Goal: Information Seeking & Learning: Learn about a topic

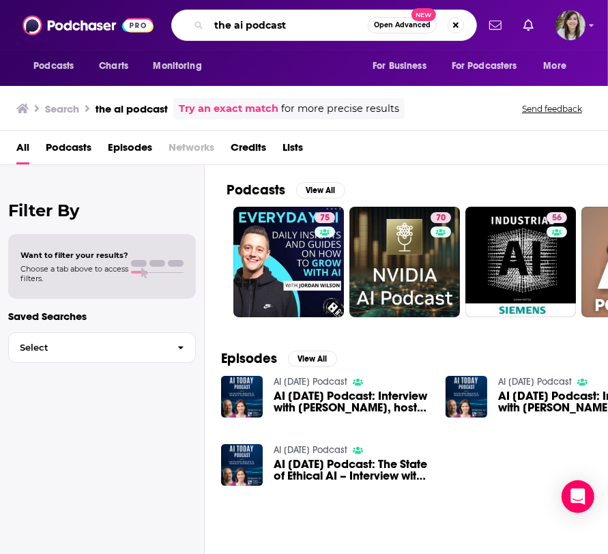
click at [237, 25] on input "the ai podcast" at bounding box center [288, 25] width 159 height 22
type input "the AI podcast"
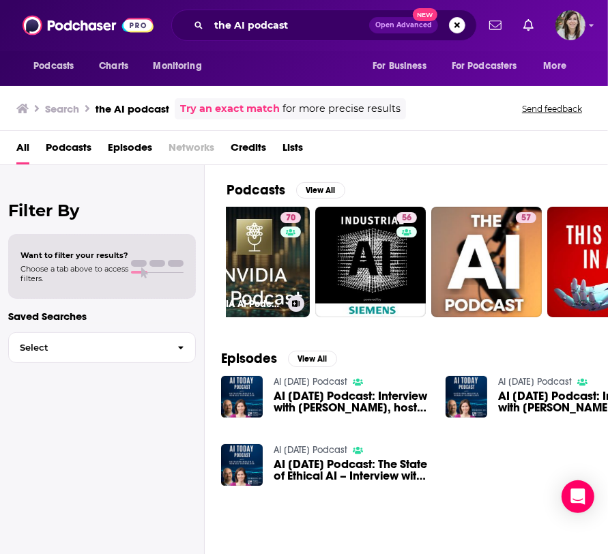
scroll to position [0, 152]
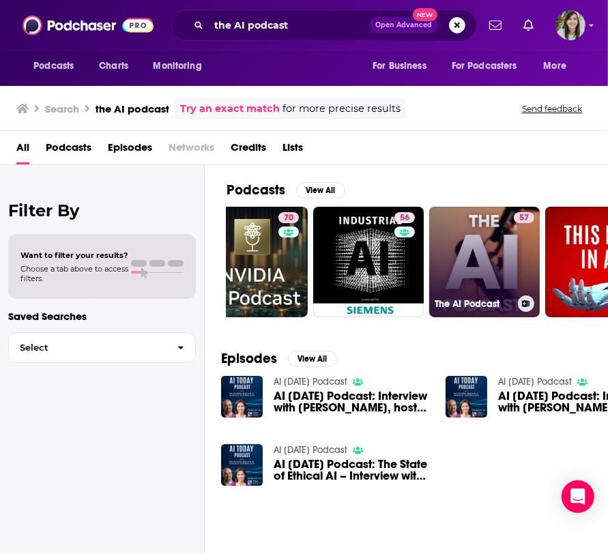
click at [452, 242] on link "57 The AI Podcast" at bounding box center [484, 262] width 111 height 111
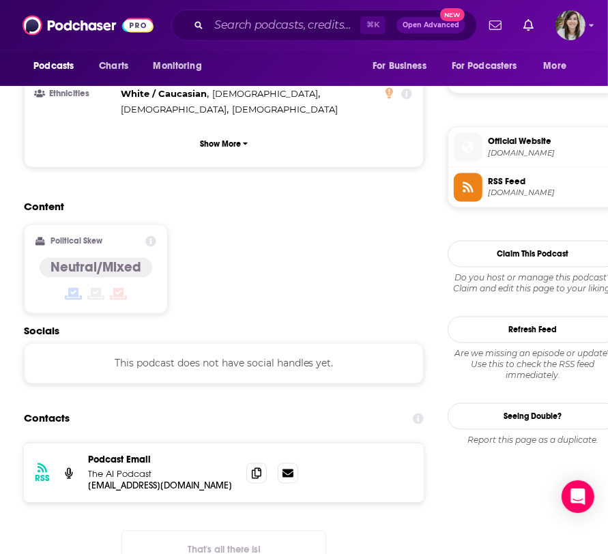
scroll to position [1046, 0]
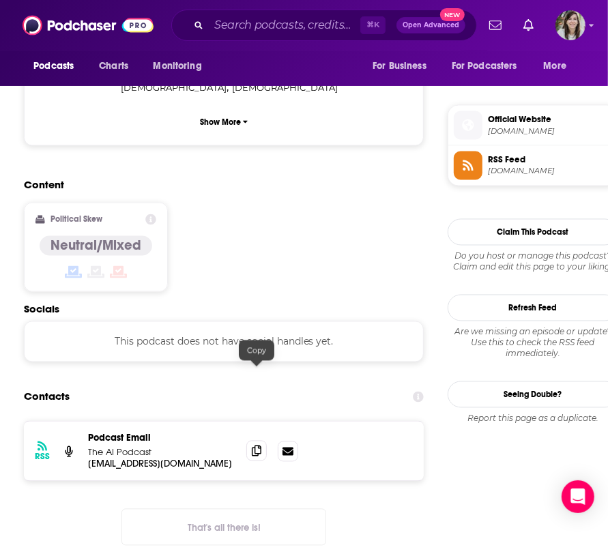
click at [257, 446] on icon at bounding box center [257, 451] width 10 height 11
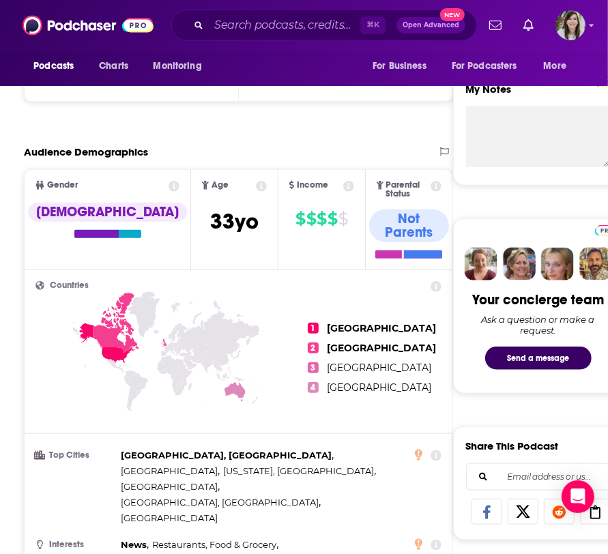
scroll to position [0, 0]
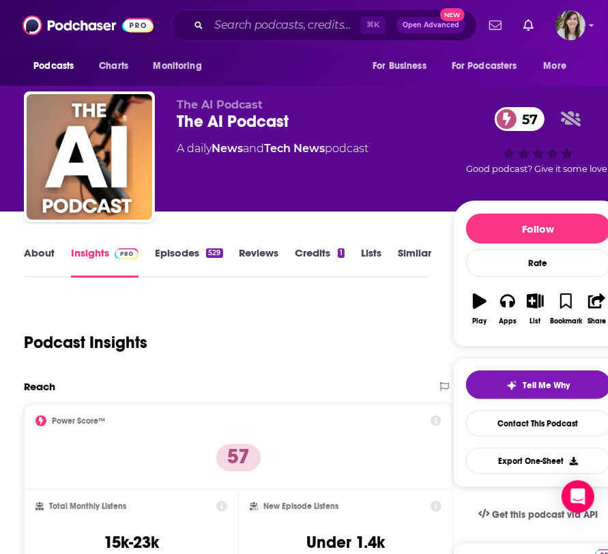
click at [31, 250] on link "About" at bounding box center [39, 261] width 31 height 31
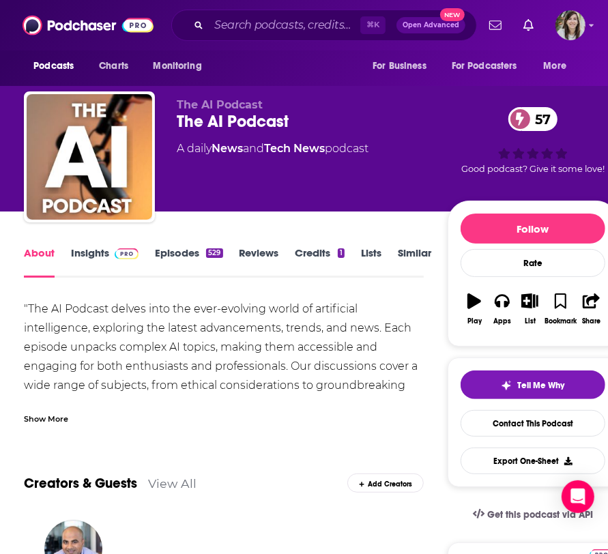
click at [91, 252] on link "Insights" at bounding box center [105, 261] width 68 height 31
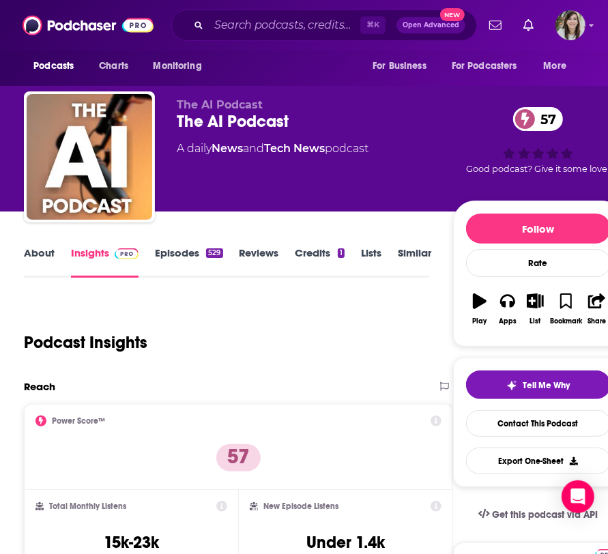
click at [180, 252] on link "Episodes 529" at bounding box center [189, 261] width 68 height 31
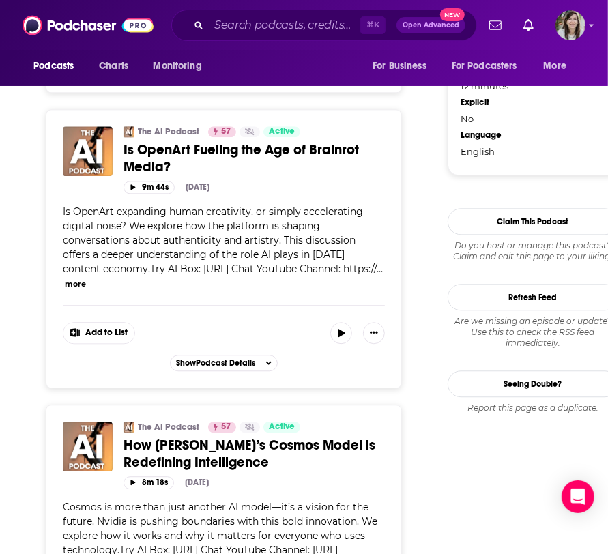
scroll to position [1433, 0]
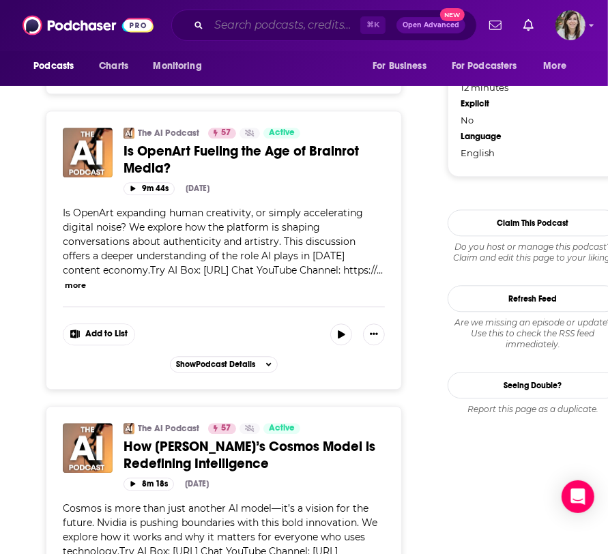
click at [300, 29] on input "Search podcasts, credits, & more..." at bounding box center [284, 25] width 151 height 22
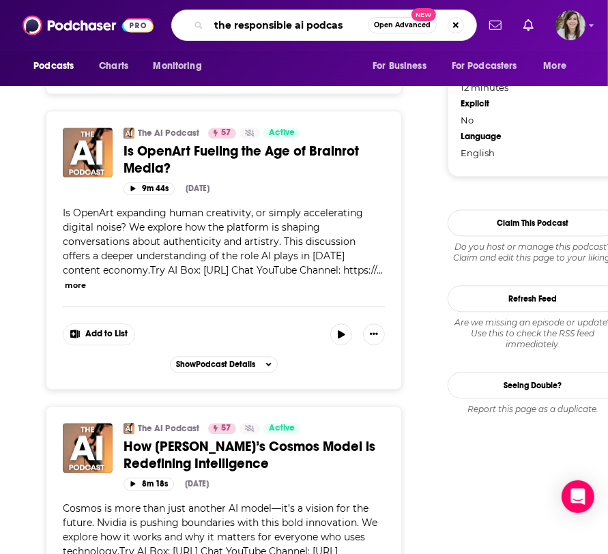
type input "the responsible ai podcast"
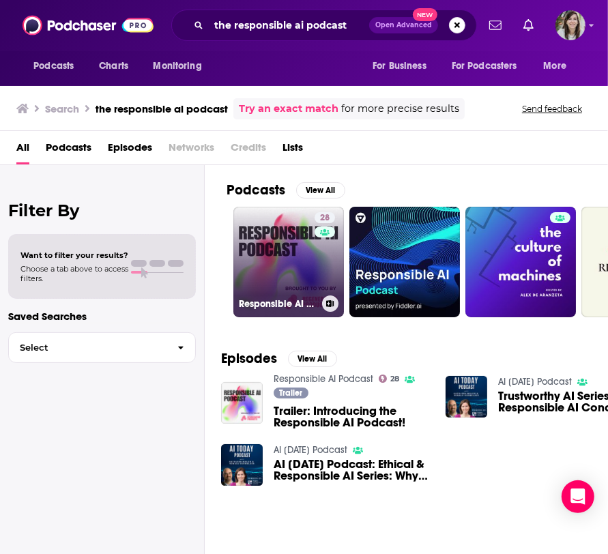
click at [291, 250] on link "28 Responsible AI Podcast" at bounding box center [288, 262] width 111 height 111
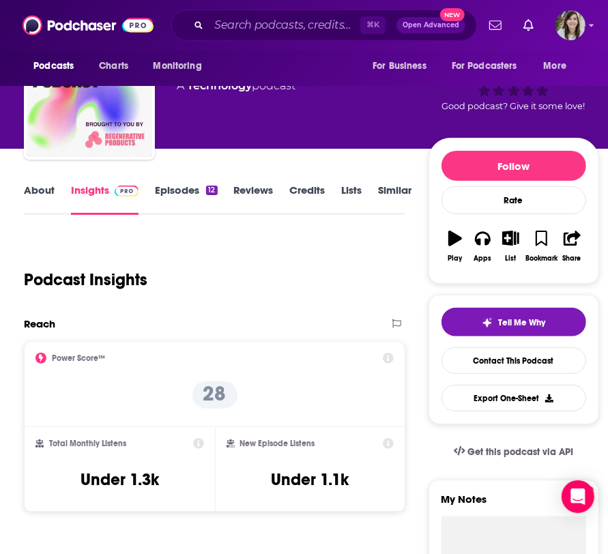
scroll to position [58, 0]
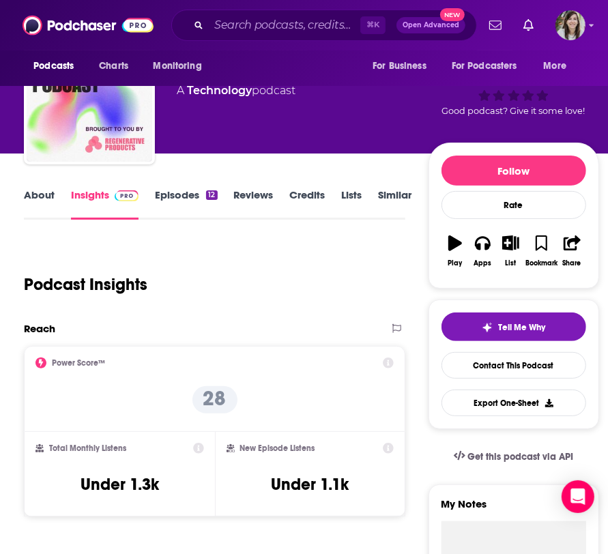
click at [37, 195] on link "About" at bounding box center [39, 203] width 31 height 31
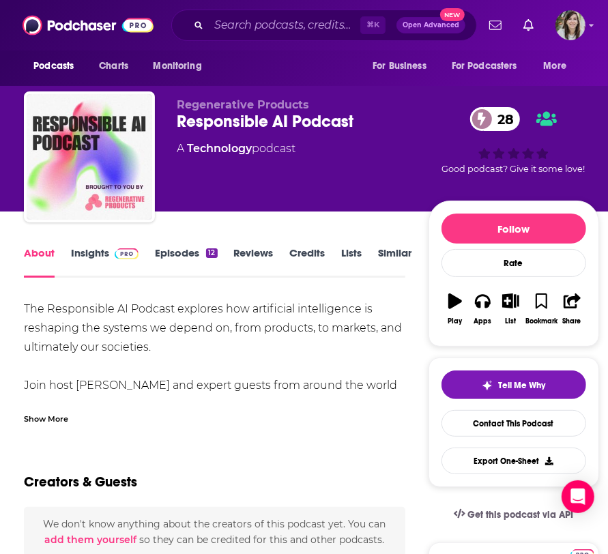
click at [61, 413] on div "Show More" at bounding box center [46, 417] width 44 height 13
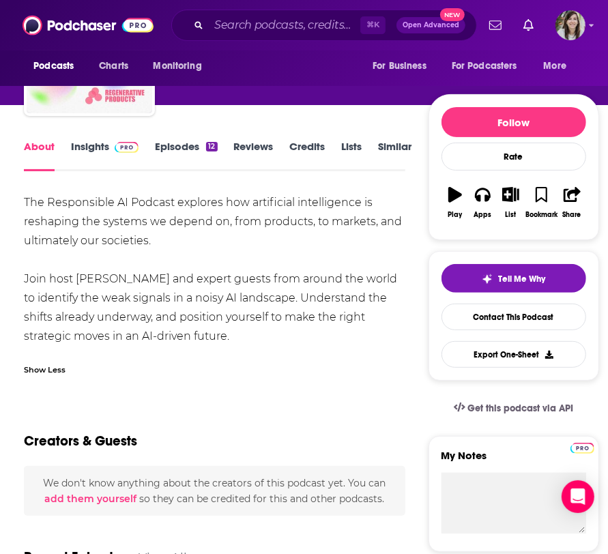
scroll to position [100, 0]
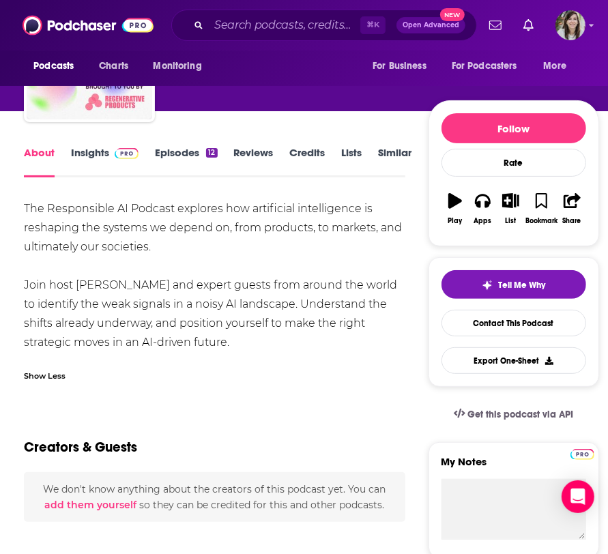
click at [84, 151] on link "Insights" at bounding box center [105, 161] width 68 height 31
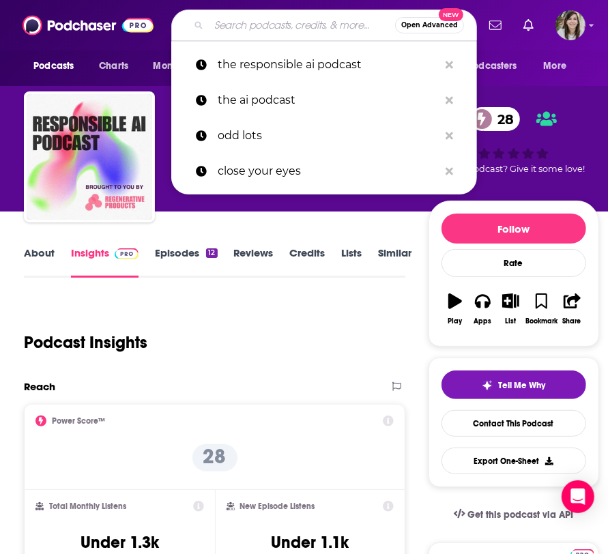
click at [257, 19] on input "Search podcasts, credits, & more..." at bounding box center [302, 25] width 186 height 22
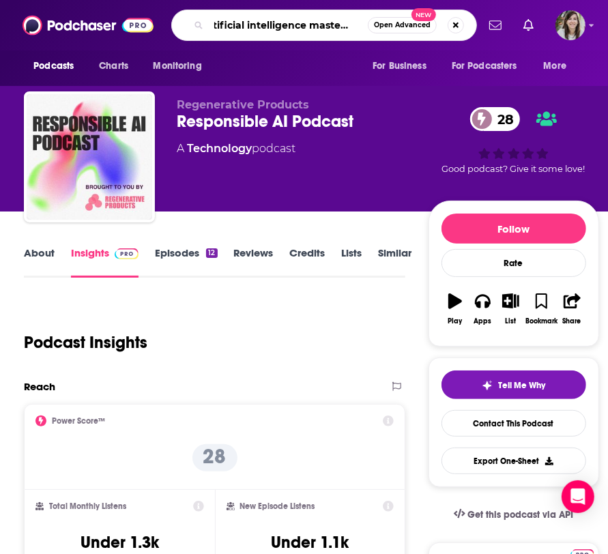
type input "artificial intelligence masterclass"
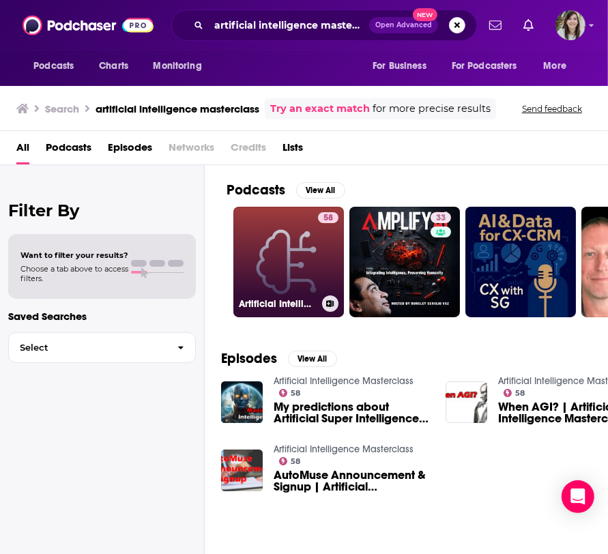
click at [290, 270] on link "58 Artificial Intelligence Masterclass" at bounding box center [288, 262] width 111 height 111
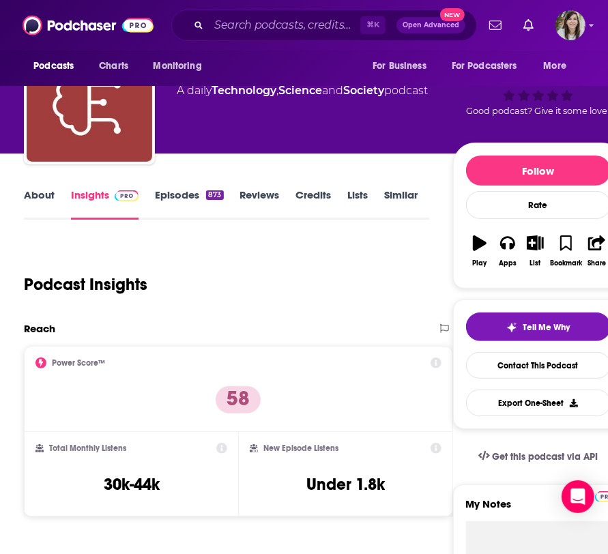
scroll to position [57, 0]
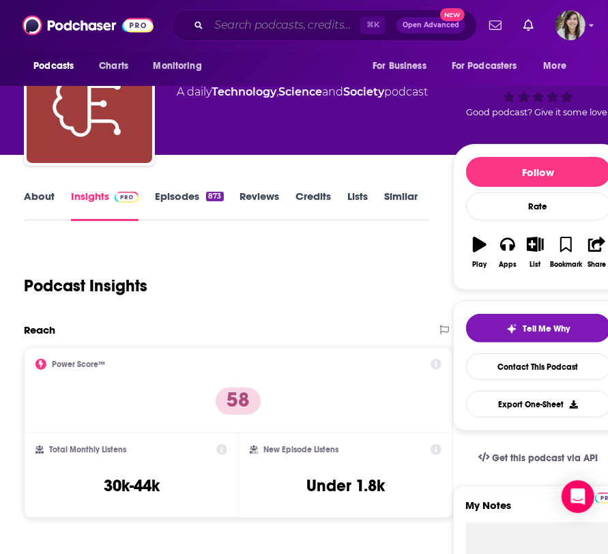
click at [226, 20] on input "Search podcasts, credits, & more..." at bounding box center [284, 25] width 151 height 22
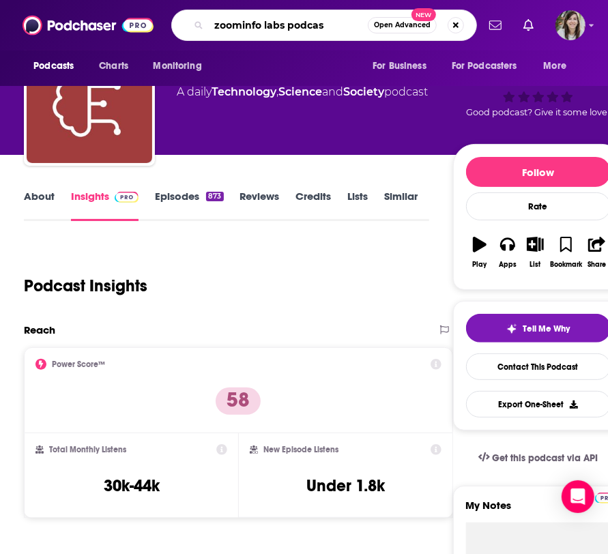
type input "zoominfo labs podcast"
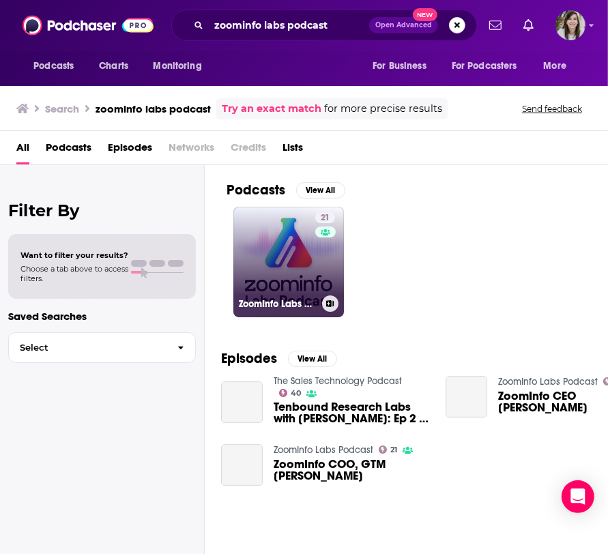
click at [297, 259] on link "21 ZoomInfo Labs Podcast" at bounding box center [288, 262] width 111 height 111
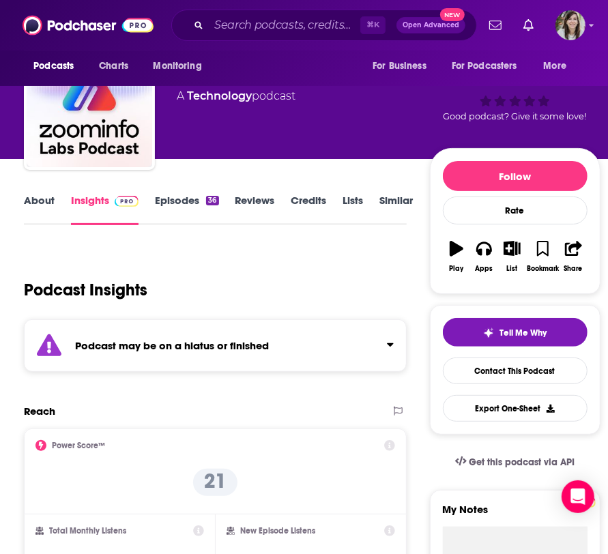
scroll to position [53, 0]
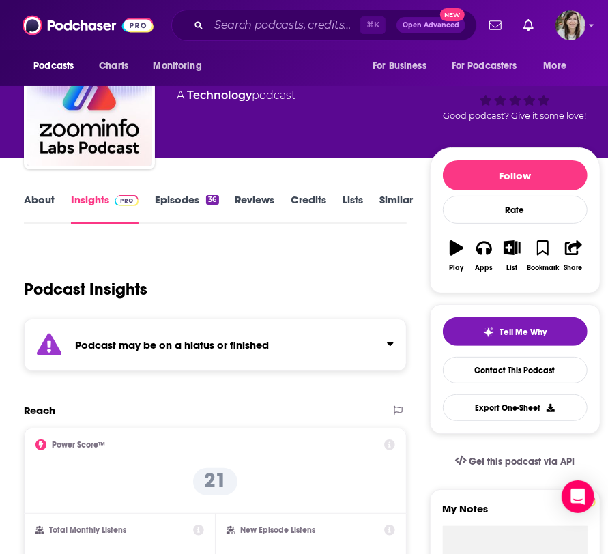
click at [40, 201] on link "About" at bounding box center [39, 208] width 31 height 31
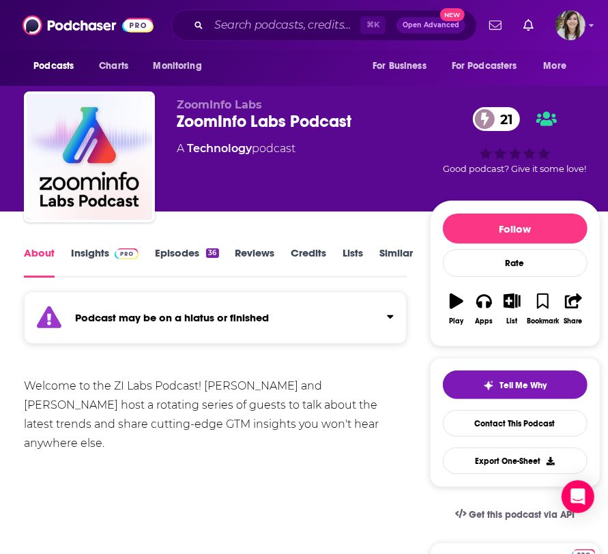
click at [98, 252] on link "Insights" at bounding box center [105, 261] width 68 height 31
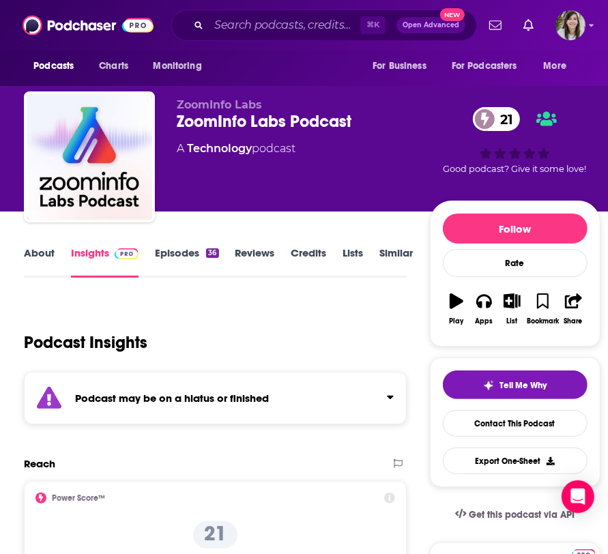
click at [169, 250] on link "Episodes 36" at bounding box center [186, 261] width 63 height 31
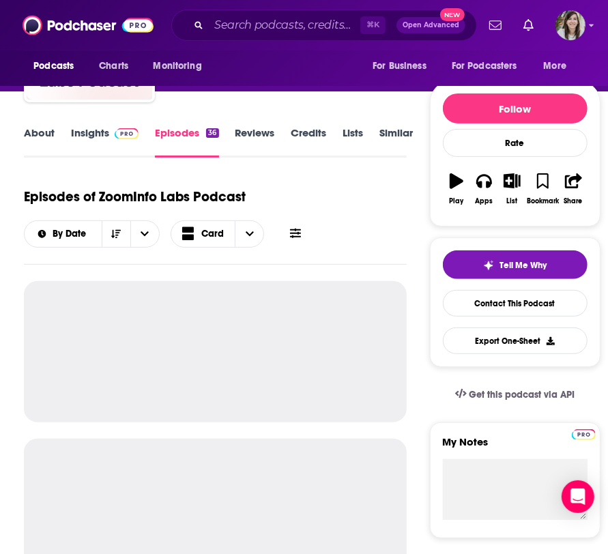
scroll to position [121, 0]
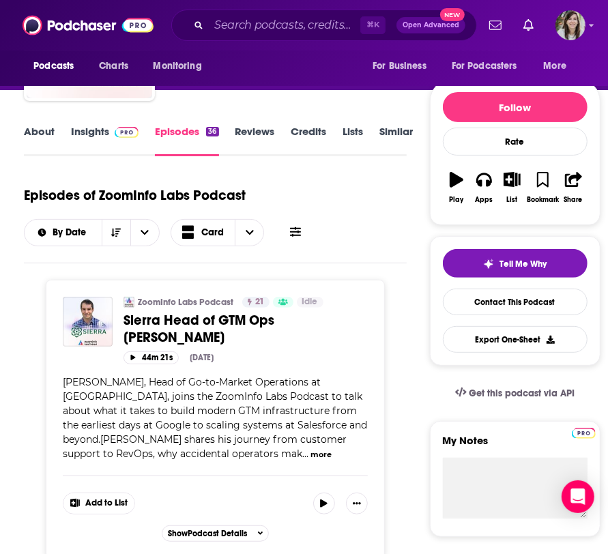
click at [85, 133] on link "Insights" at bounding box center [105, 140] width 68 height 31
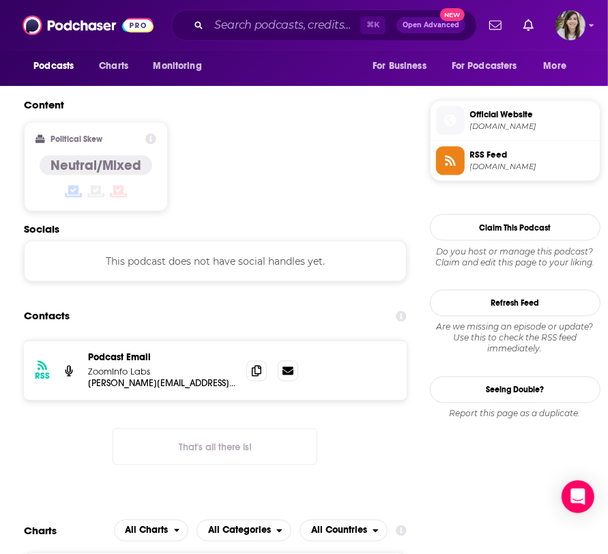
scroll to position [967, 0]
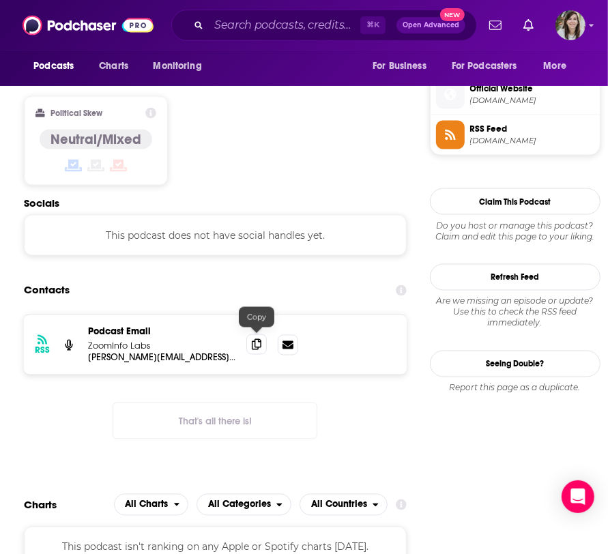
click at [261, 340] on span at bounding box center [256, 344] width 20 height 20
click at [212, 153] on div "Content Political Skew Neutral/Mixed" at bounding box center [215, 134] width 383 height 124
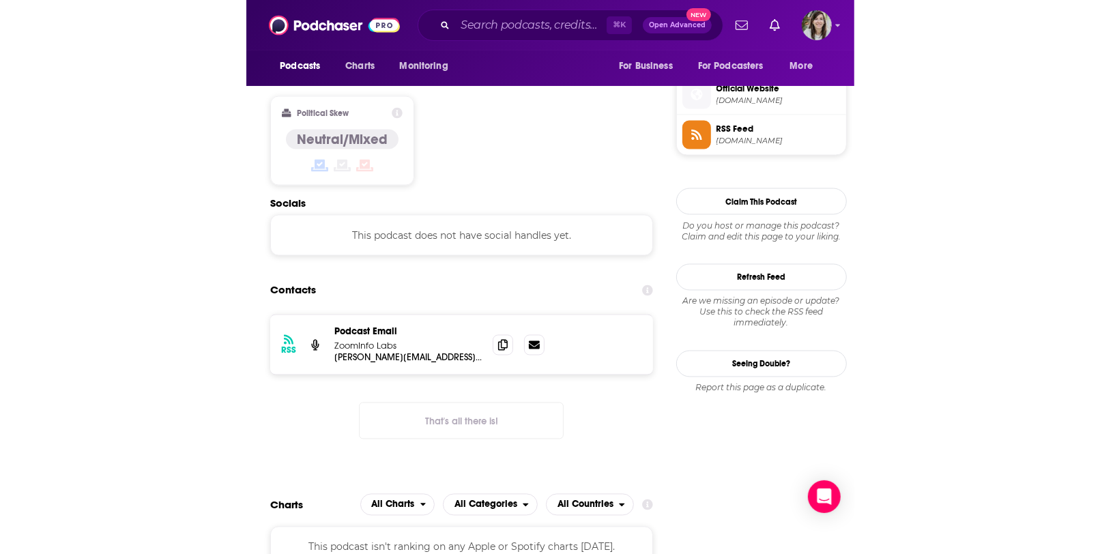
scroll to position [0, 0]
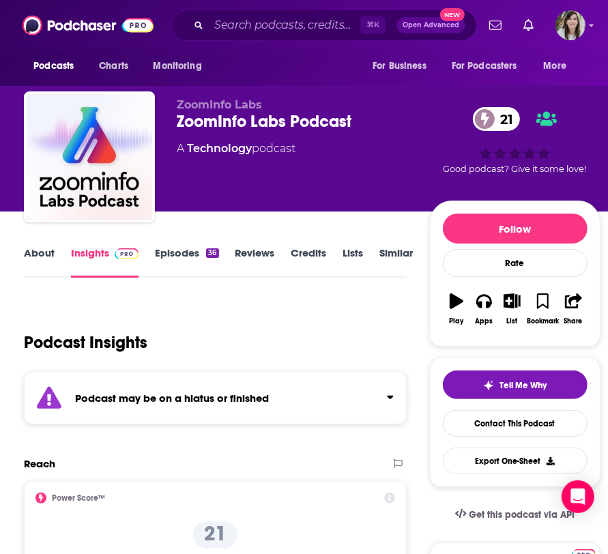
click at [32, 248] on link "About" at bounding box center [39, 261] width 31 height 31
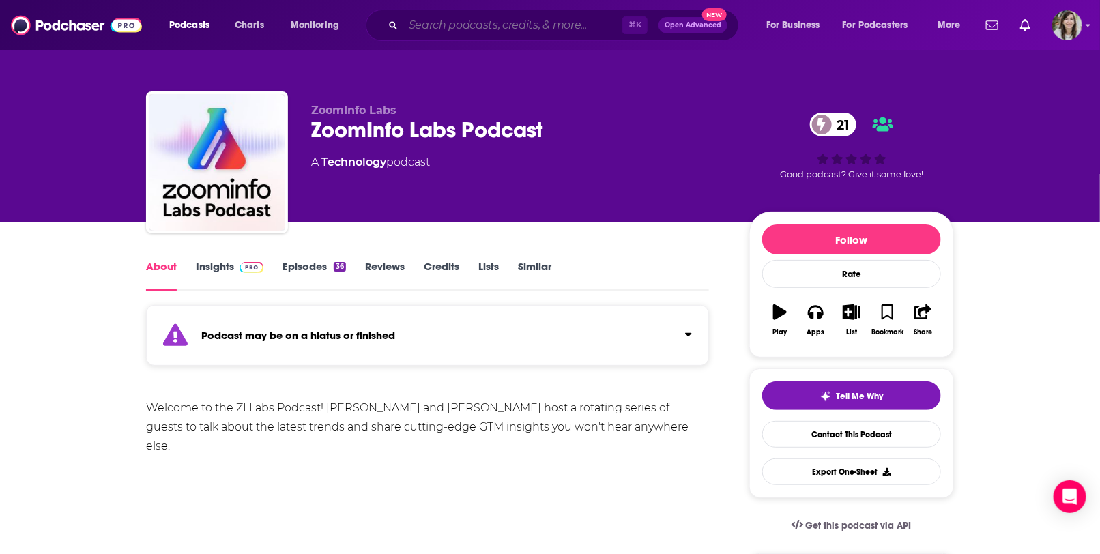
click at [450, 23] on input "Search podcasts, credits, & more..." at bounding box center [512, 25] width 219 height 22
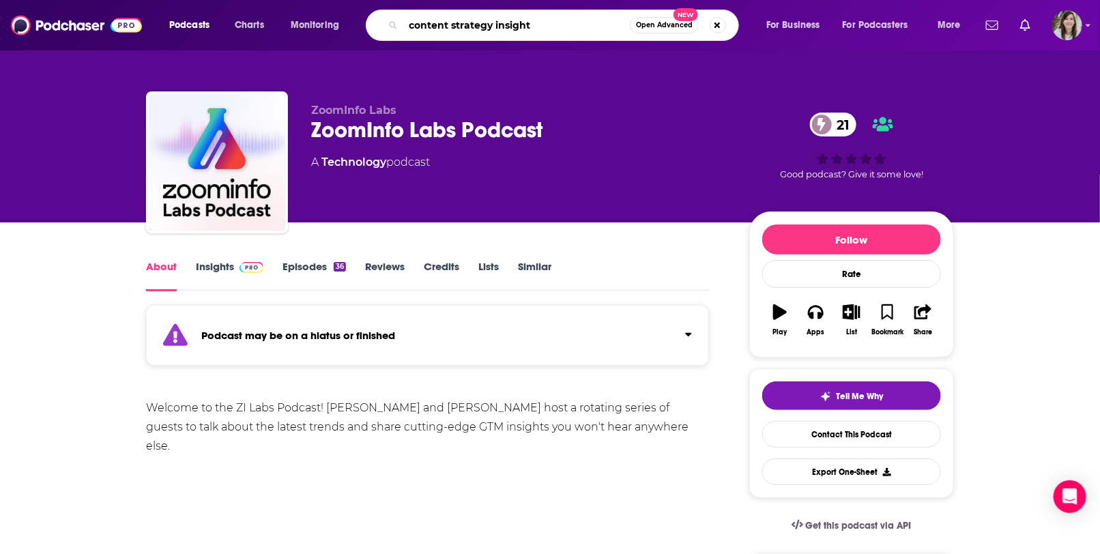
type input "content strategy insights"
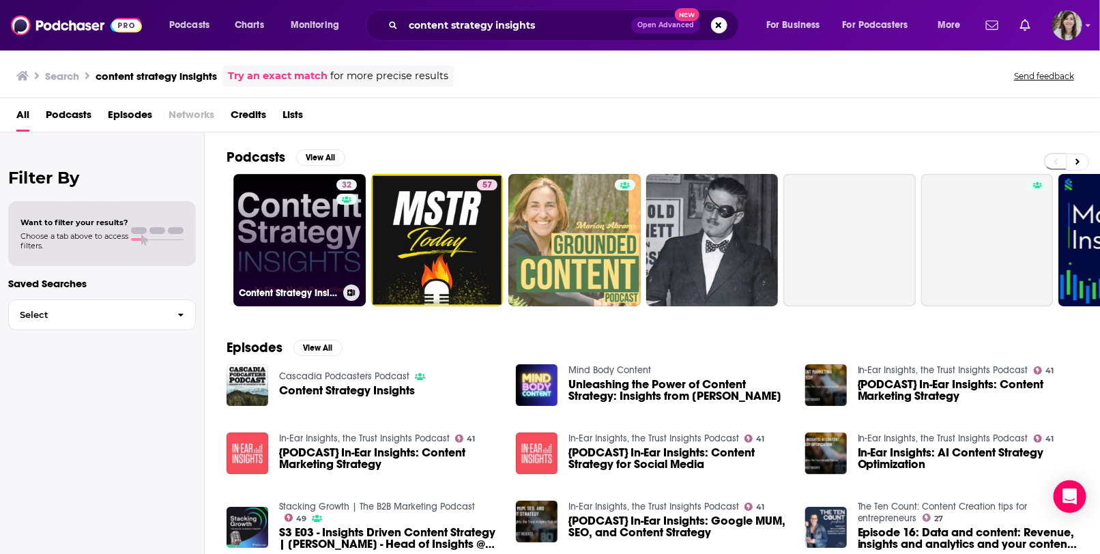
click at [286, 239] on link "32 Content Strategy Insights" at bounding box center [299, 240] width 132 height 132
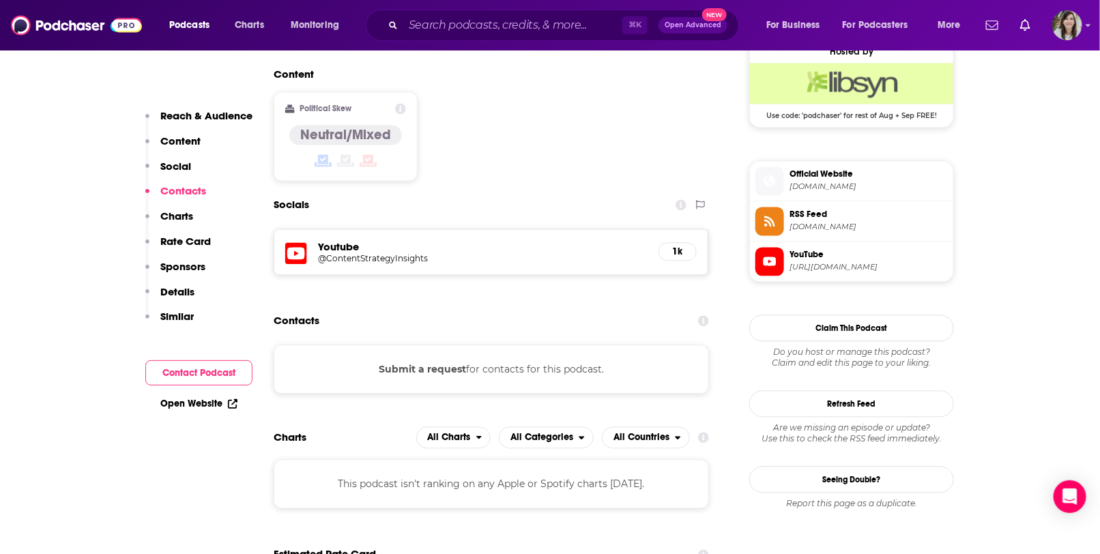
scroll to position [1124, 0]
click at [452, 29] on input "Search podcasts, credits, & more..." at bounding box center [512, 25] width 219 height 22
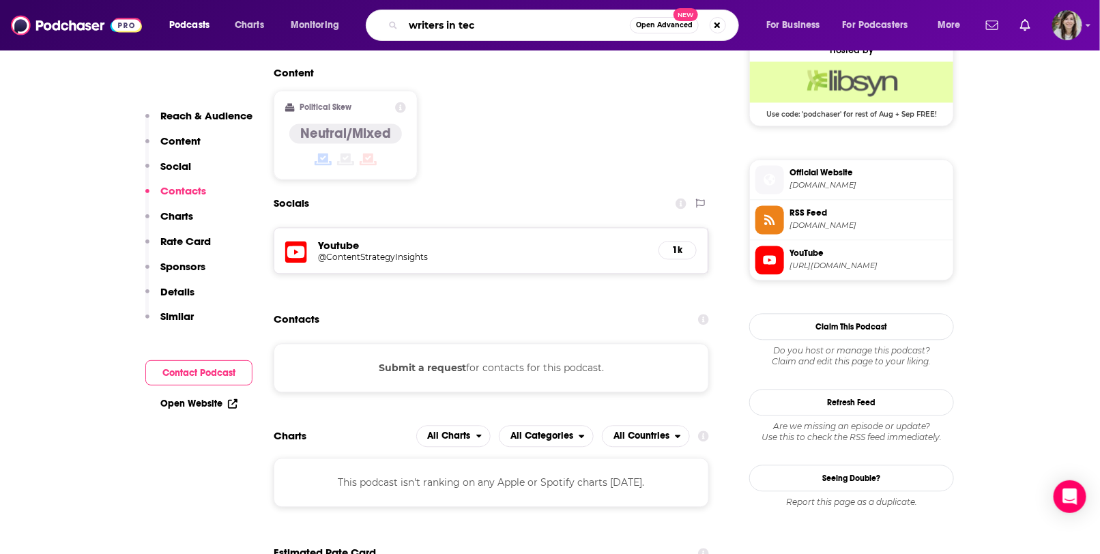
type input "writers in tech"
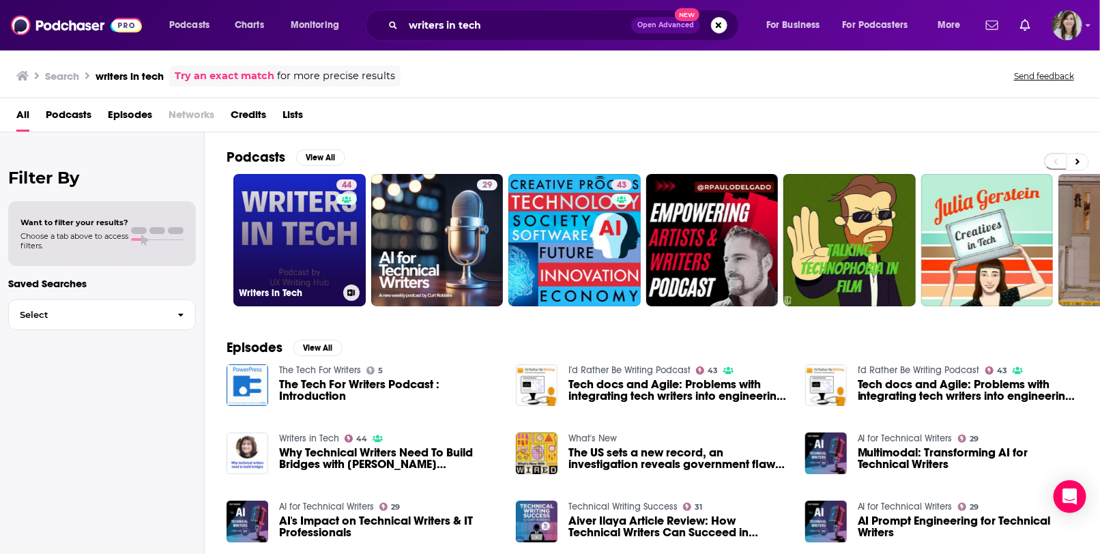
click at [310, 221] on link "44 Writers in Tech" at bounding box center [299, 240] width 132 height 132
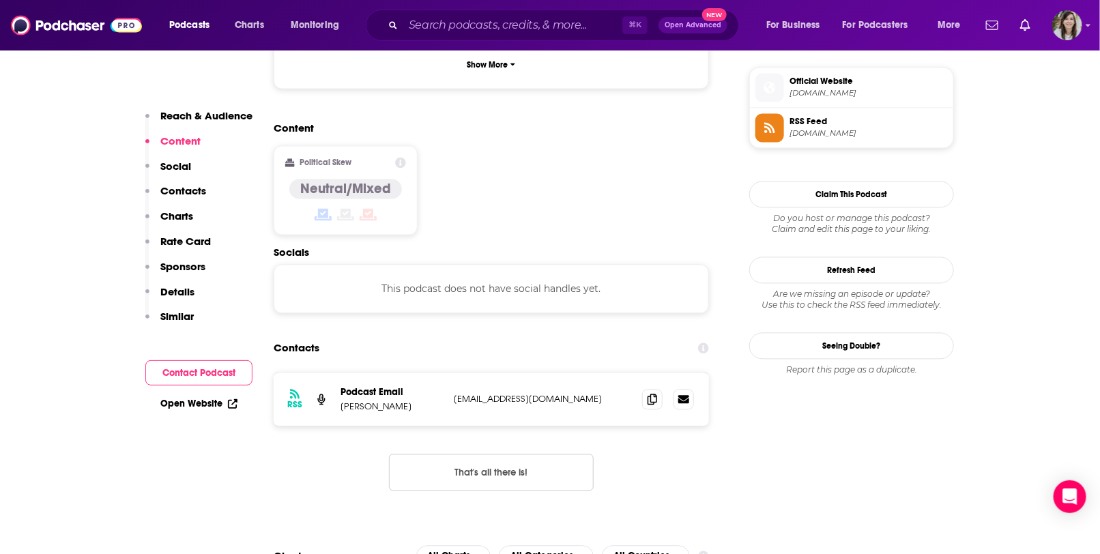
scroll to position [1097, 0]
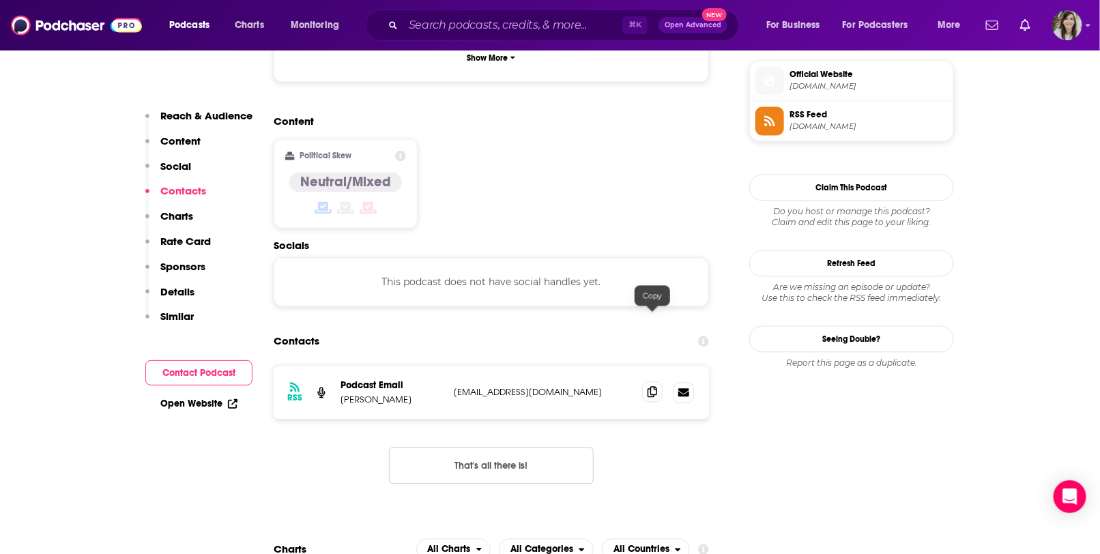
click at [607, 387] on icon at bounding box center [653, 392] width 10 height 11
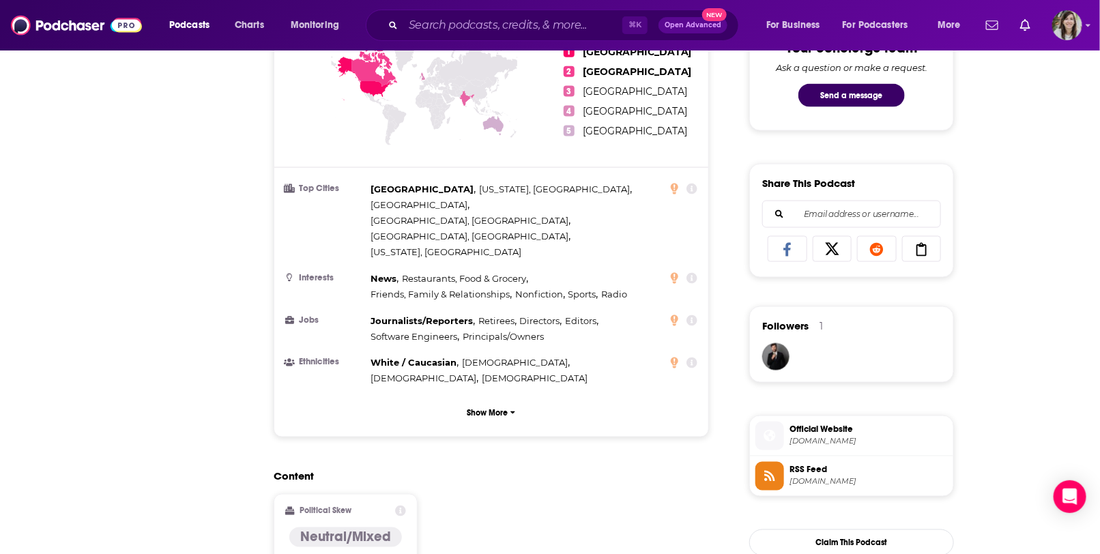
scroll to position [0, 0]
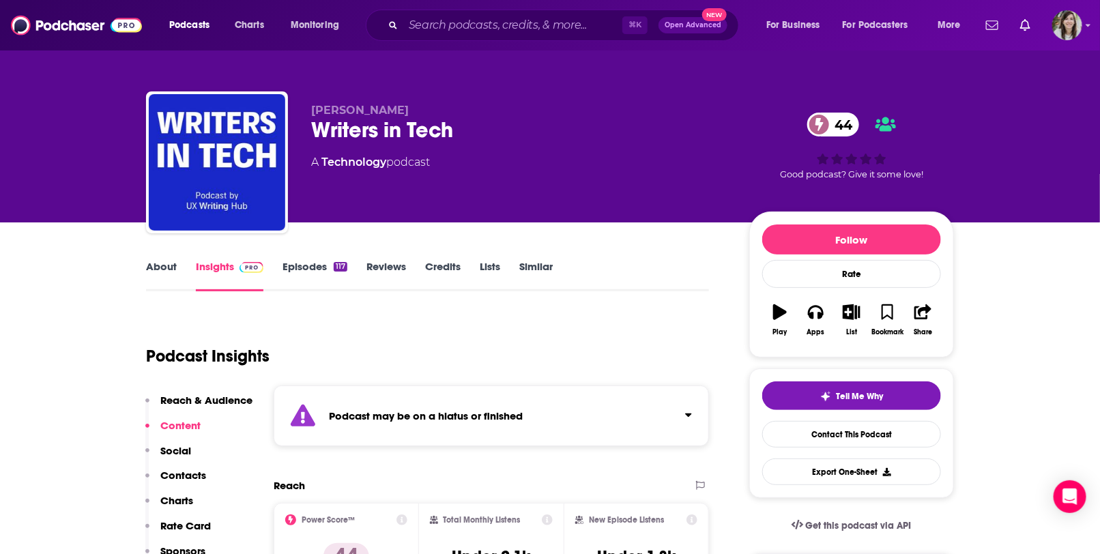
click at [161, 265] on link "About" at bounding box center [161, 275] width 31 height 31
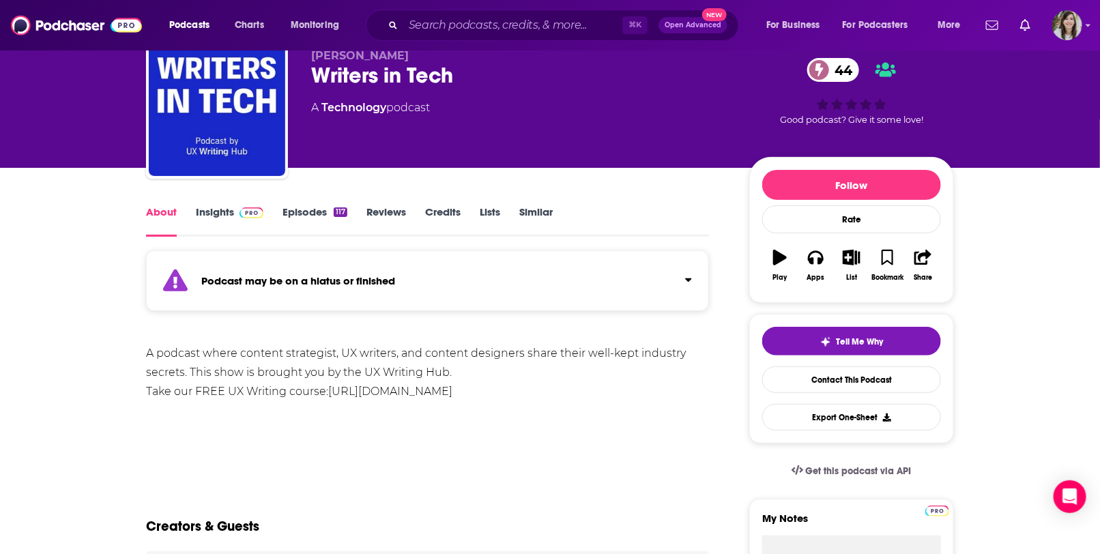
scroll to position [77, 0]
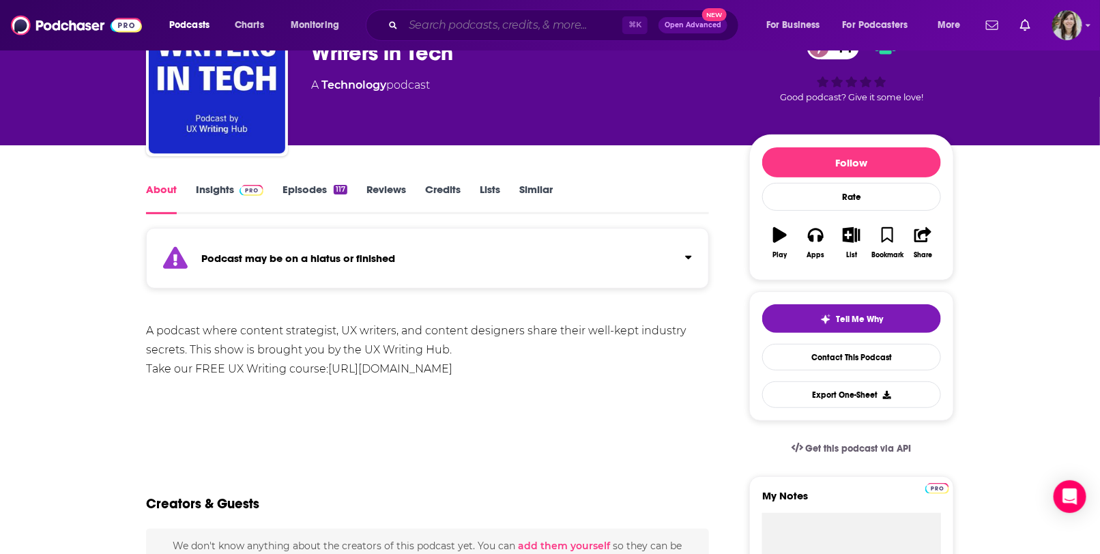
click at [438, 25] on input "Search podcasts, credits, & more..." at bounding box center [512, 25] width 219 height 22
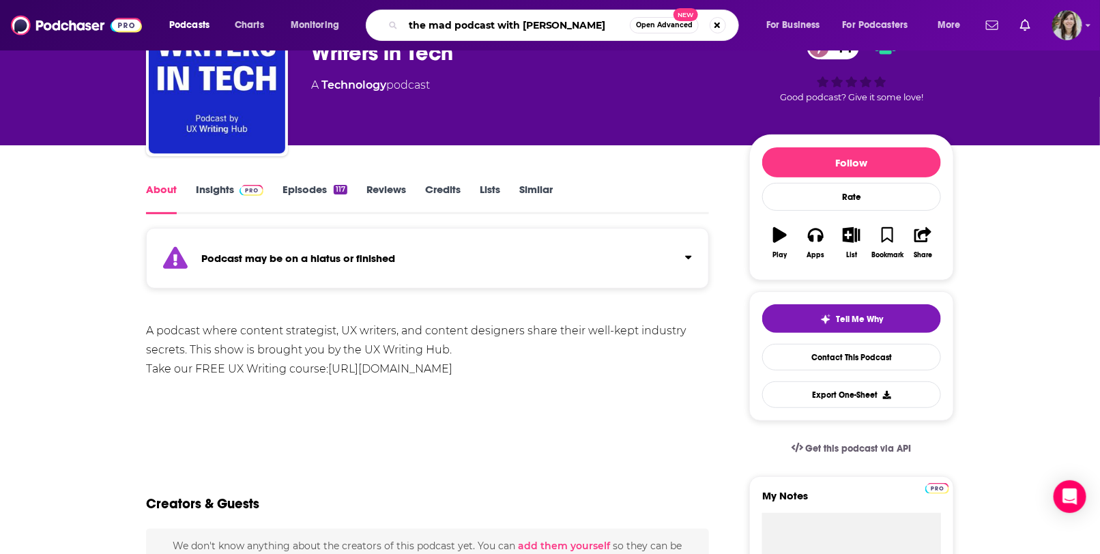
type input "the mad podcast with [PERSON_NAME]"
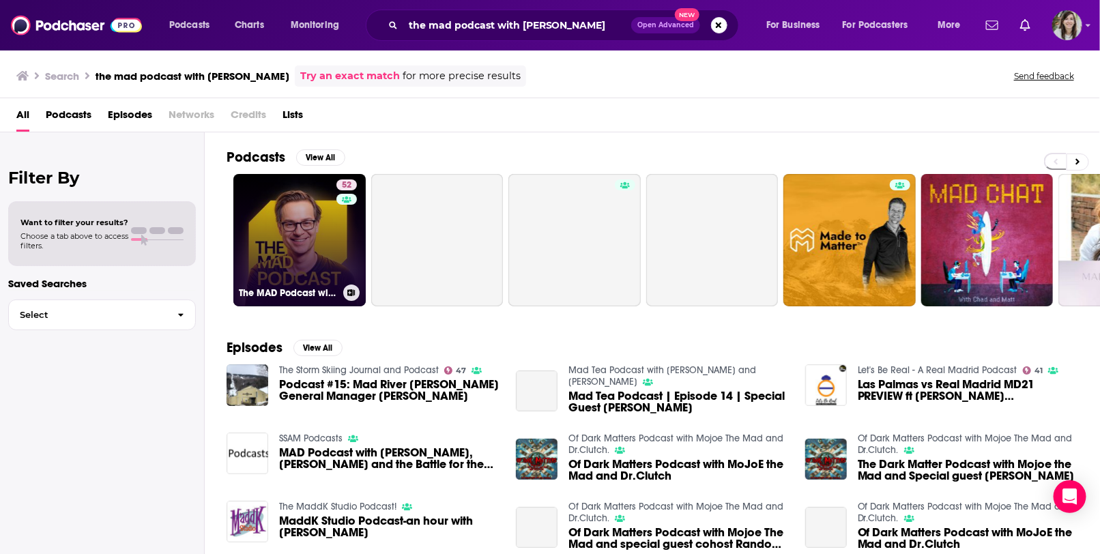
click at [297, 233] on link "52 The MAD Podcast with [PERSON_NAME]" at bounding box center [299, 240] width 132 height 132
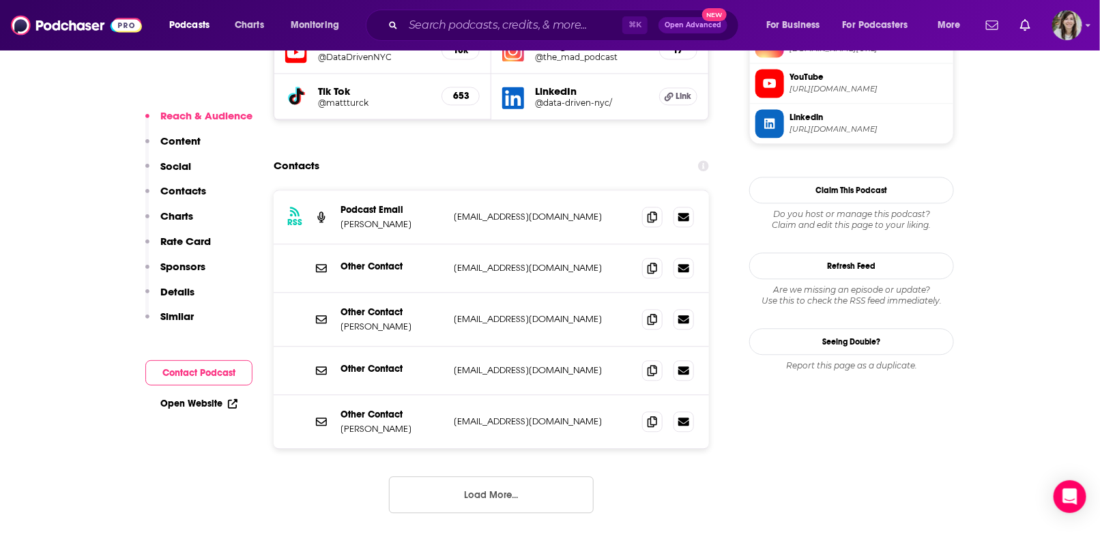
scroll to position [1219, 0]
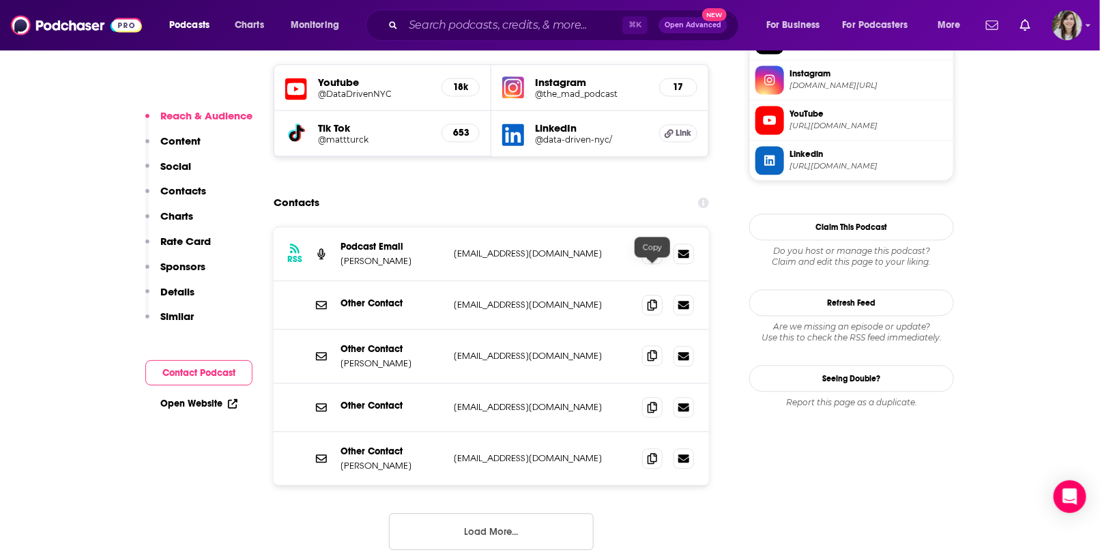
click at [607, 350] on icon at bounding box center [653, 355] width 10 height 11
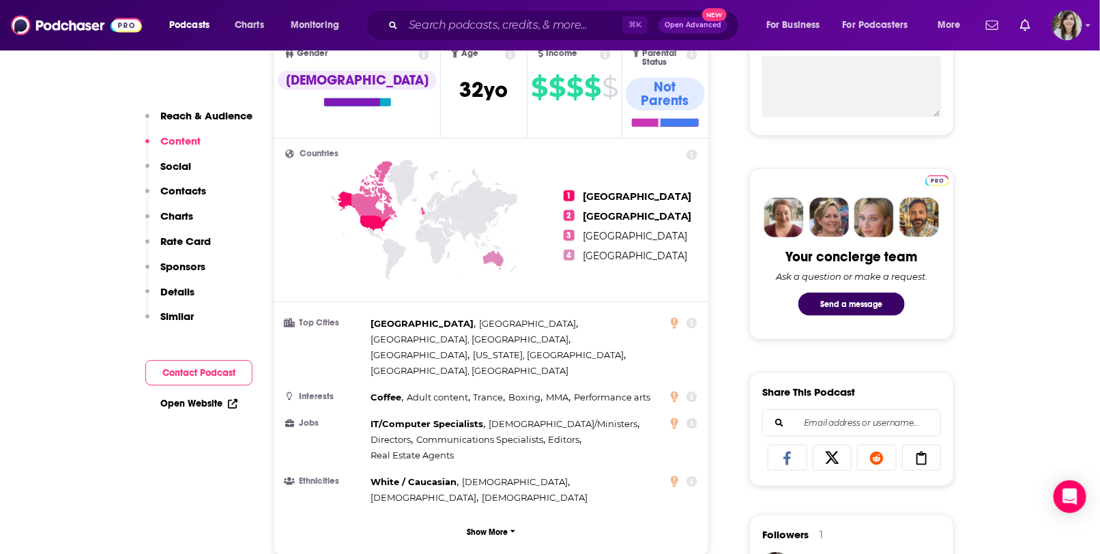
scroll to position [0, 0]
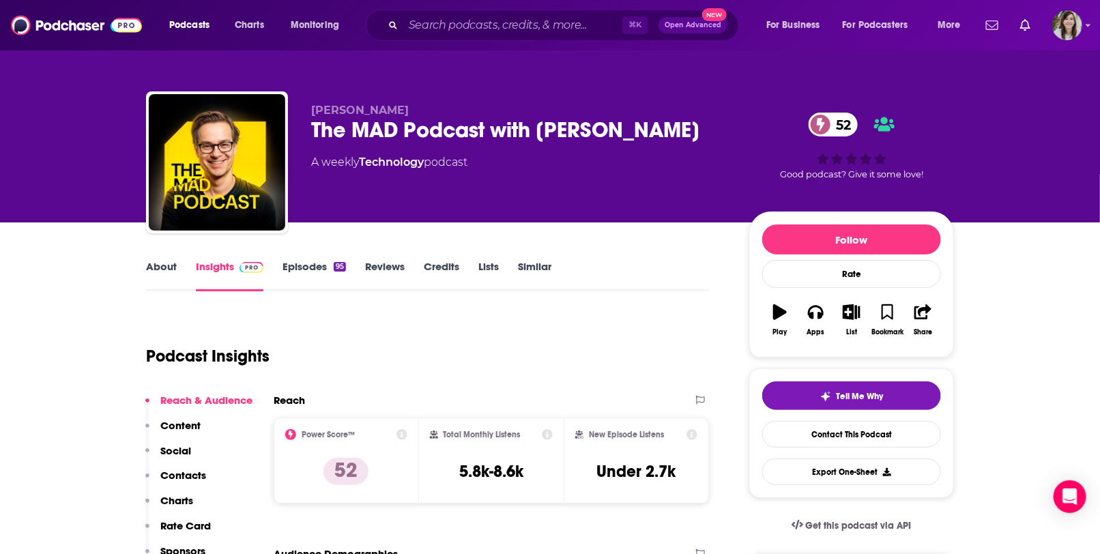
click at [303, 265] on link "Episodes 95" at bounding box center [313, 275] width 63 height 31
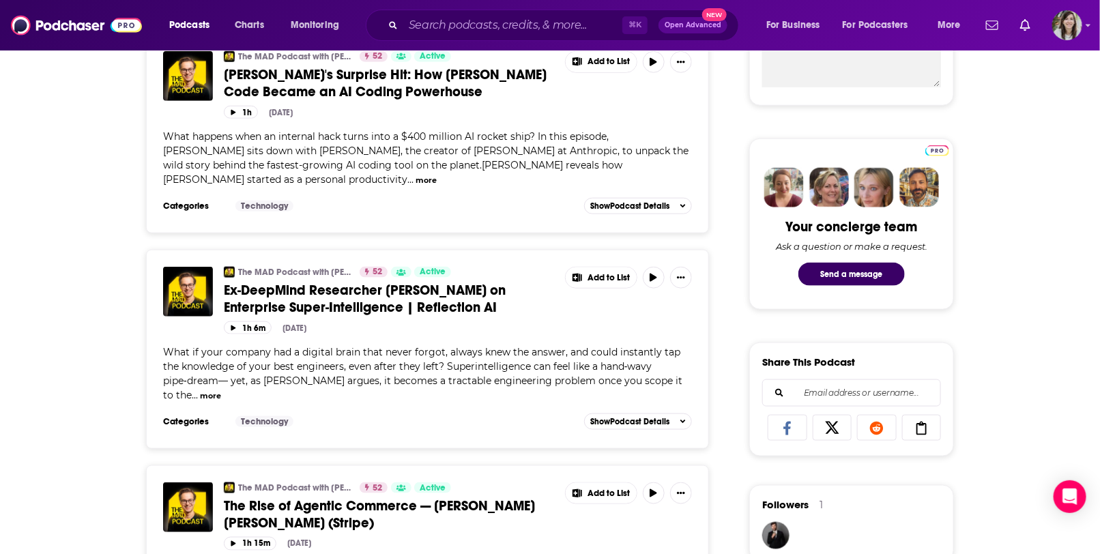
scroll to position [594, 0]
